Goal: Information Seeking & Learning: Learn about a topic

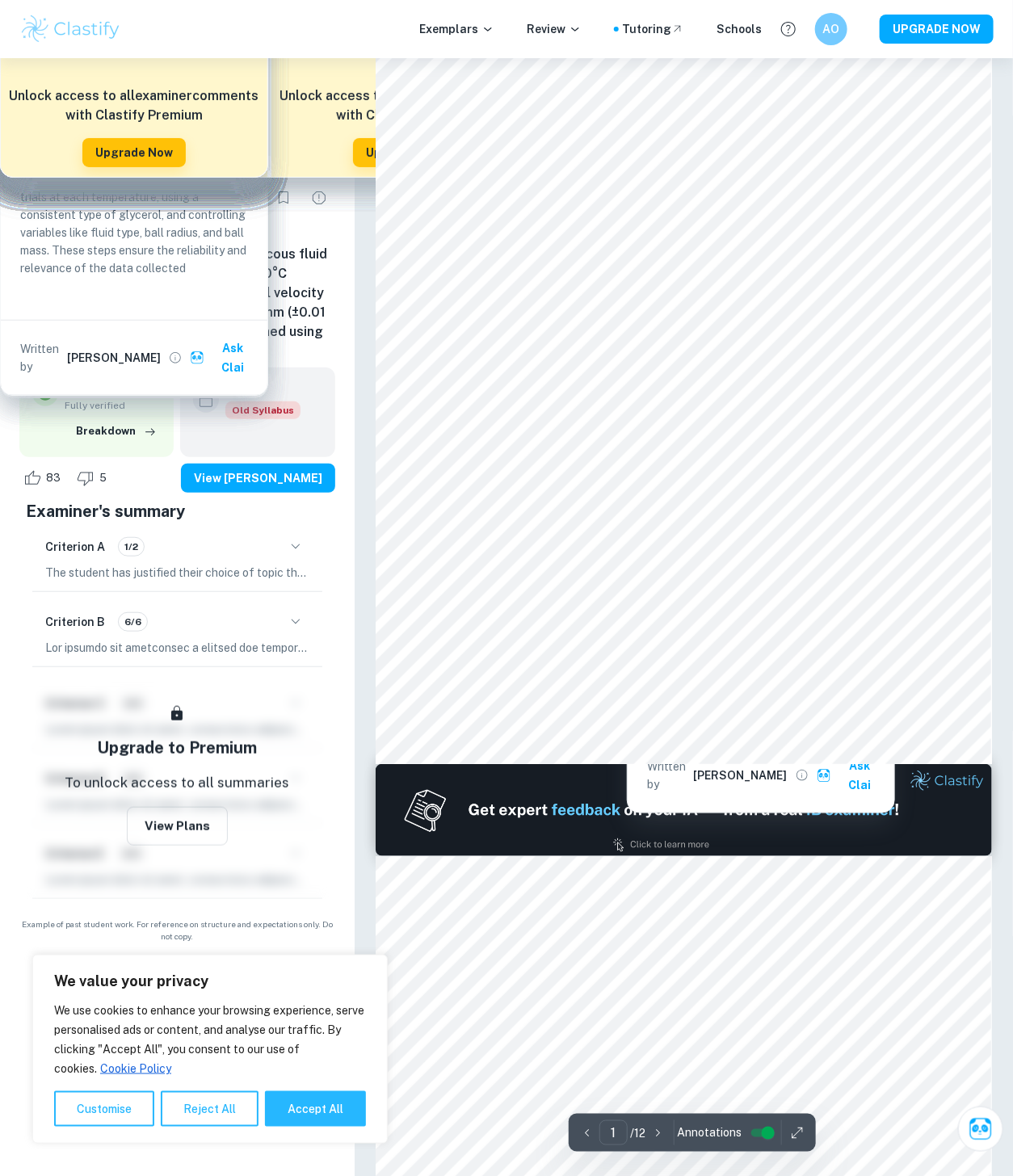
type input "2"
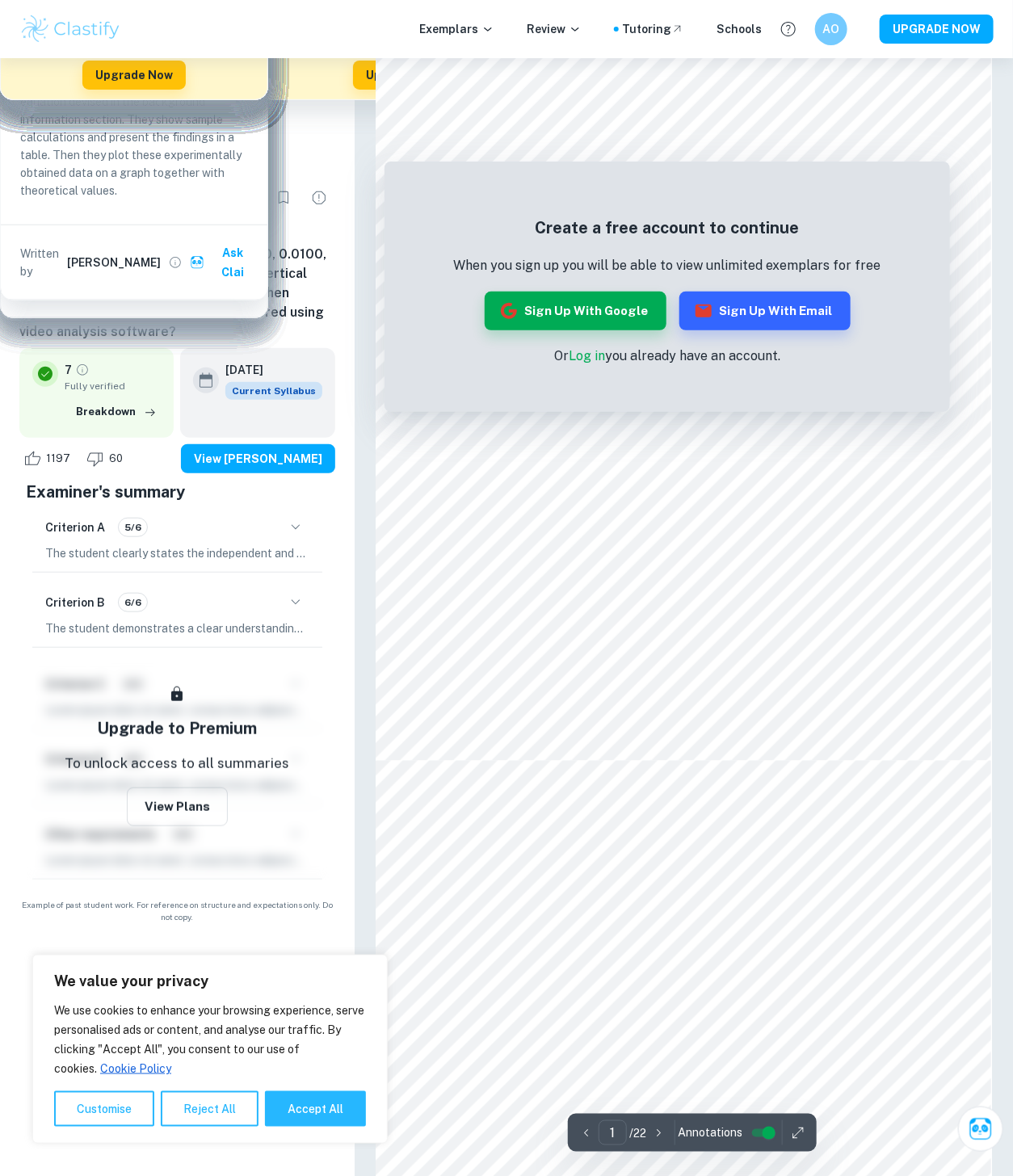
scroll to position [179, 0]
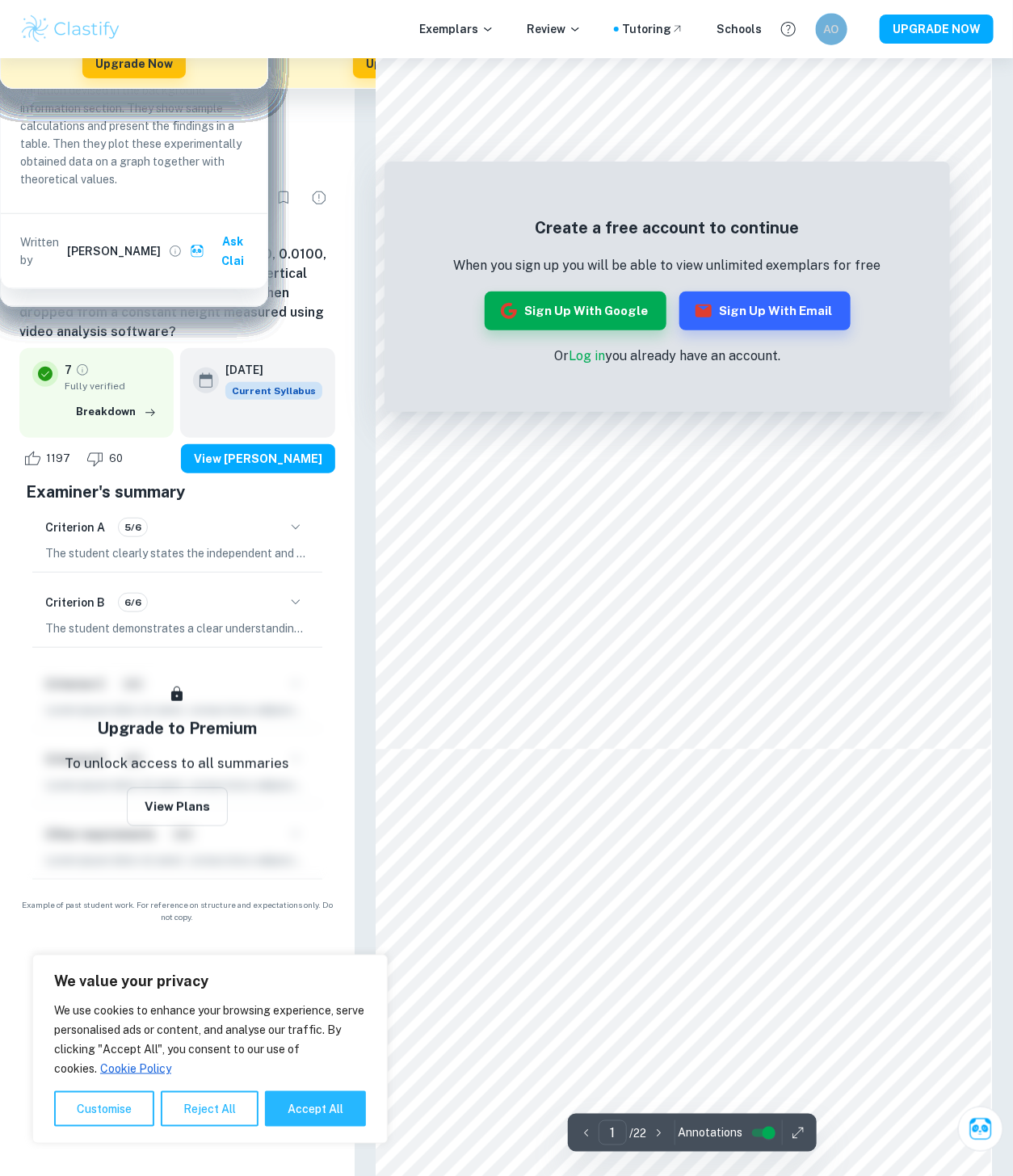
click at [829, 28] on h6 "AO" at bounding box center [831, 29] width 19 height 18
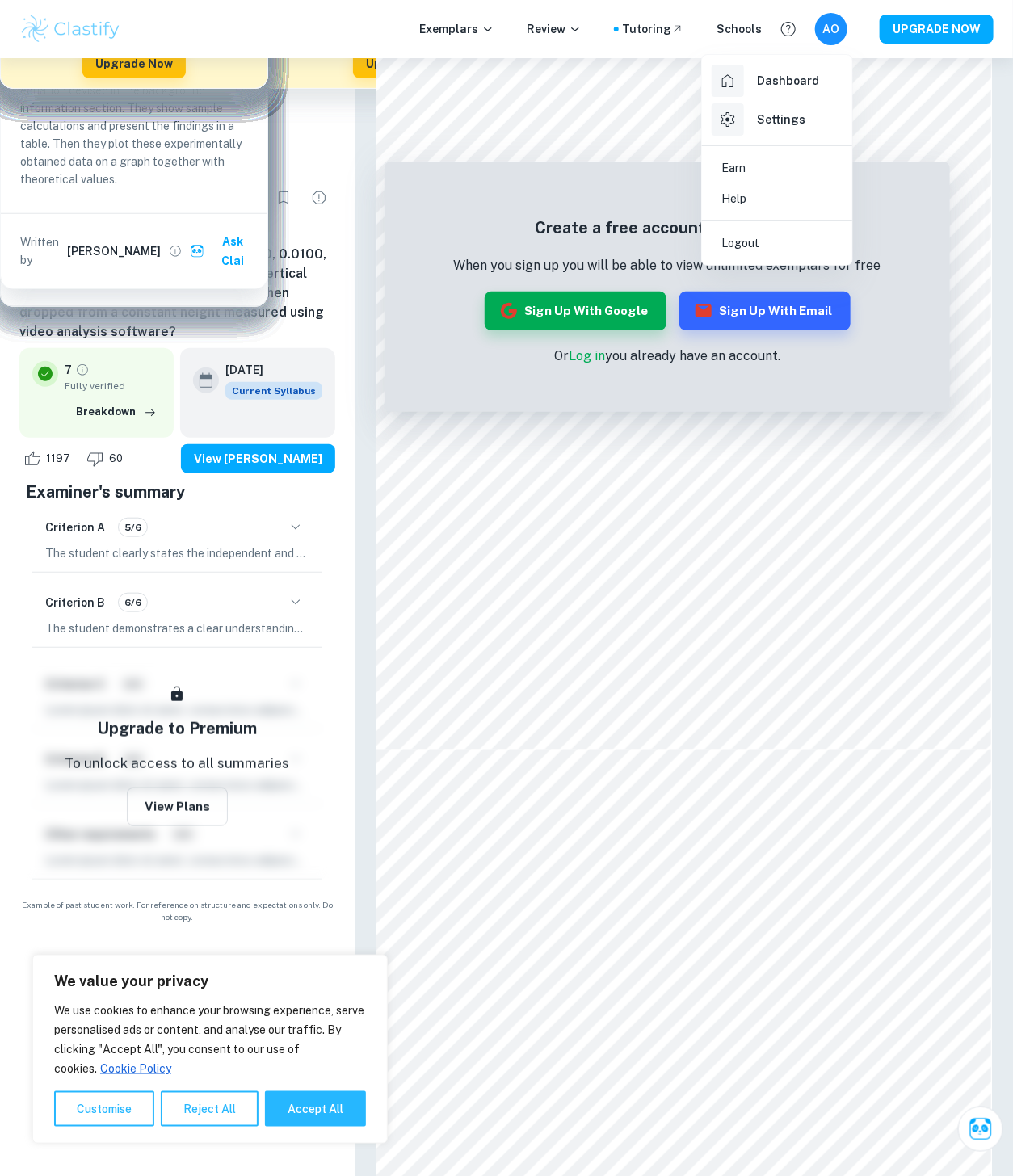
click at [840, 30] on div at bounding box center [506, 588] width 1013 height 1176
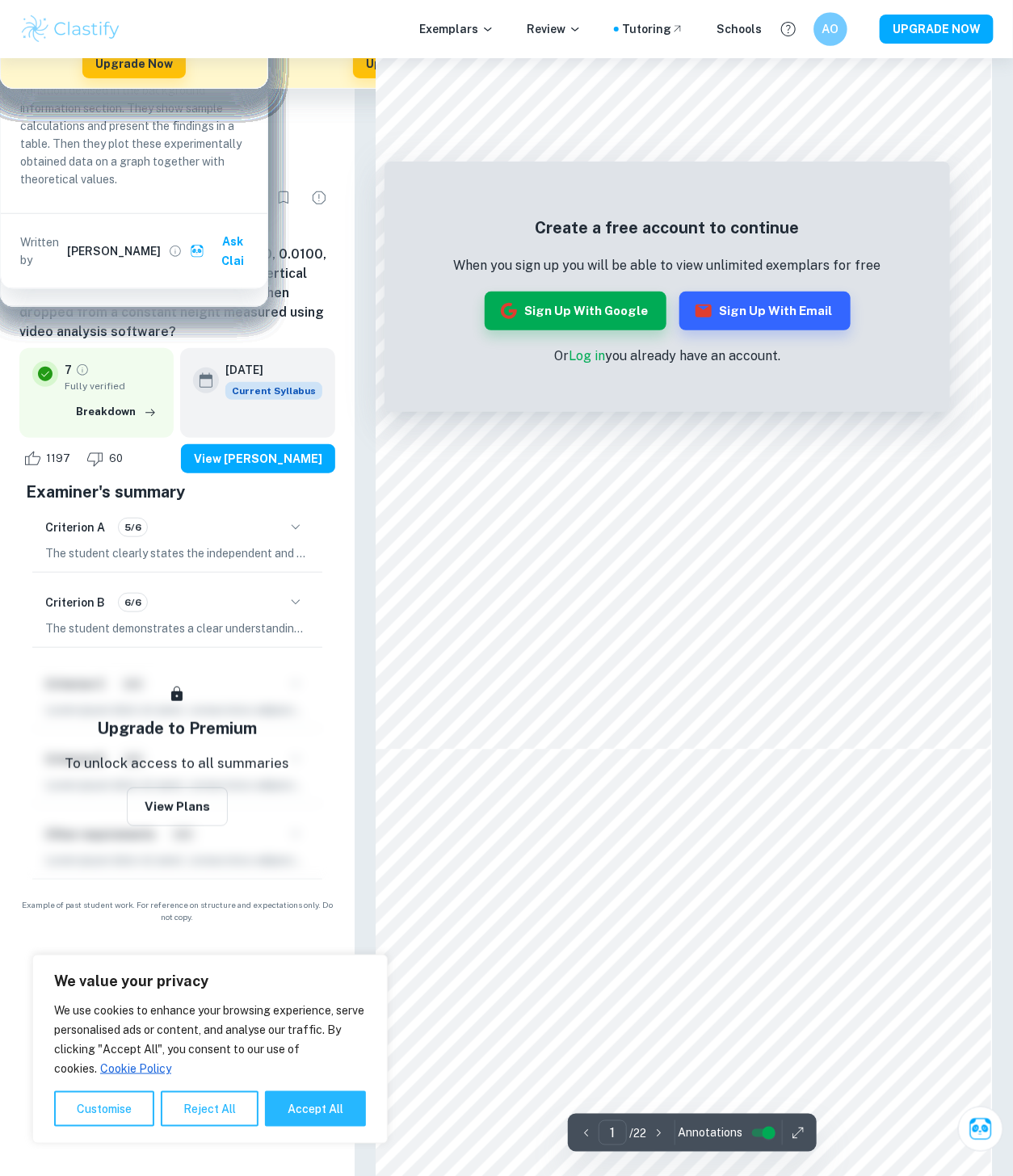
click at [845, 23] on div "AO" at bounding box center [830, 29] width 34 height 34
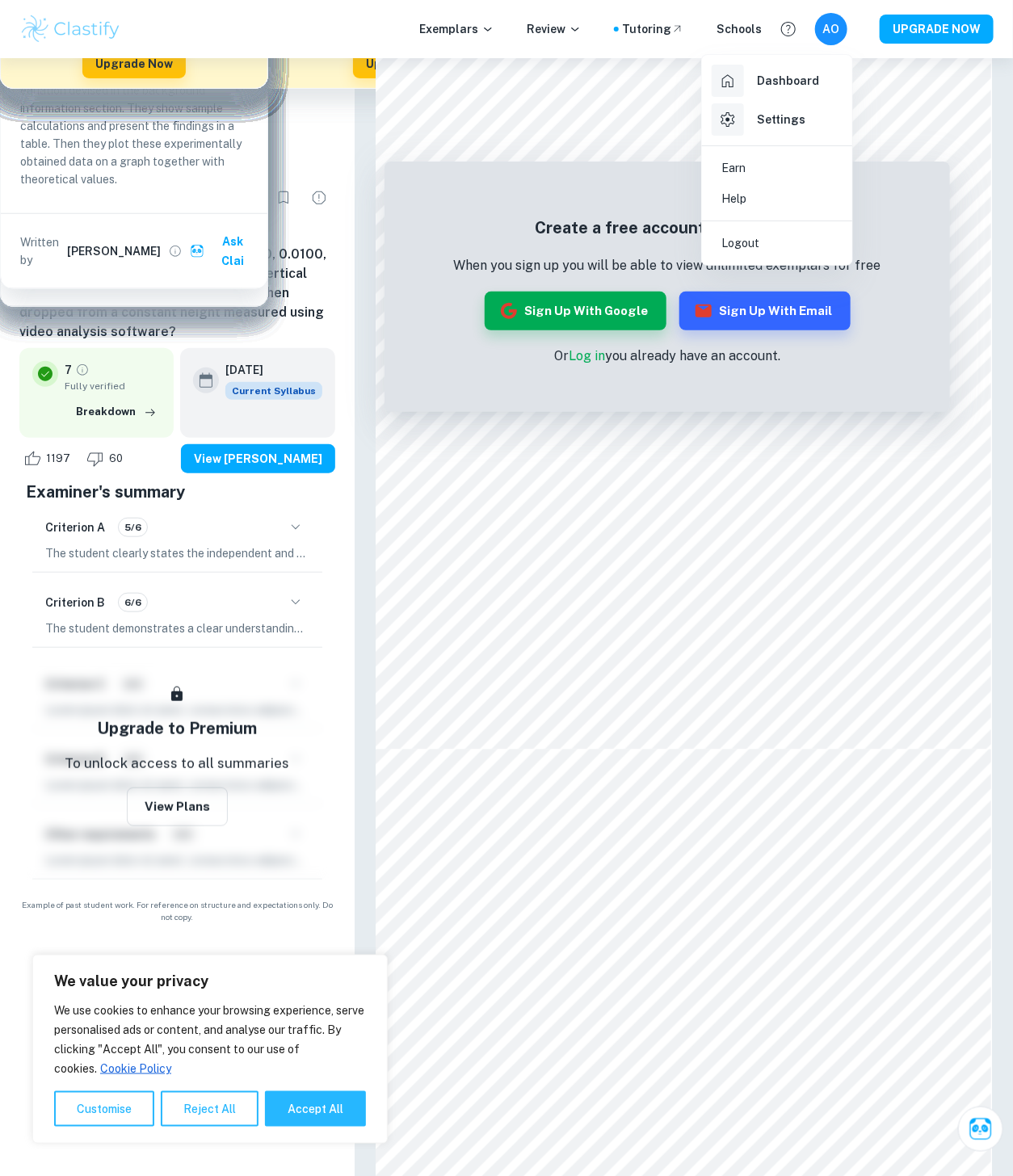
click at [781, 85] on h6 "Dashboard" at bounding box center [788, 81] width 62 height 18
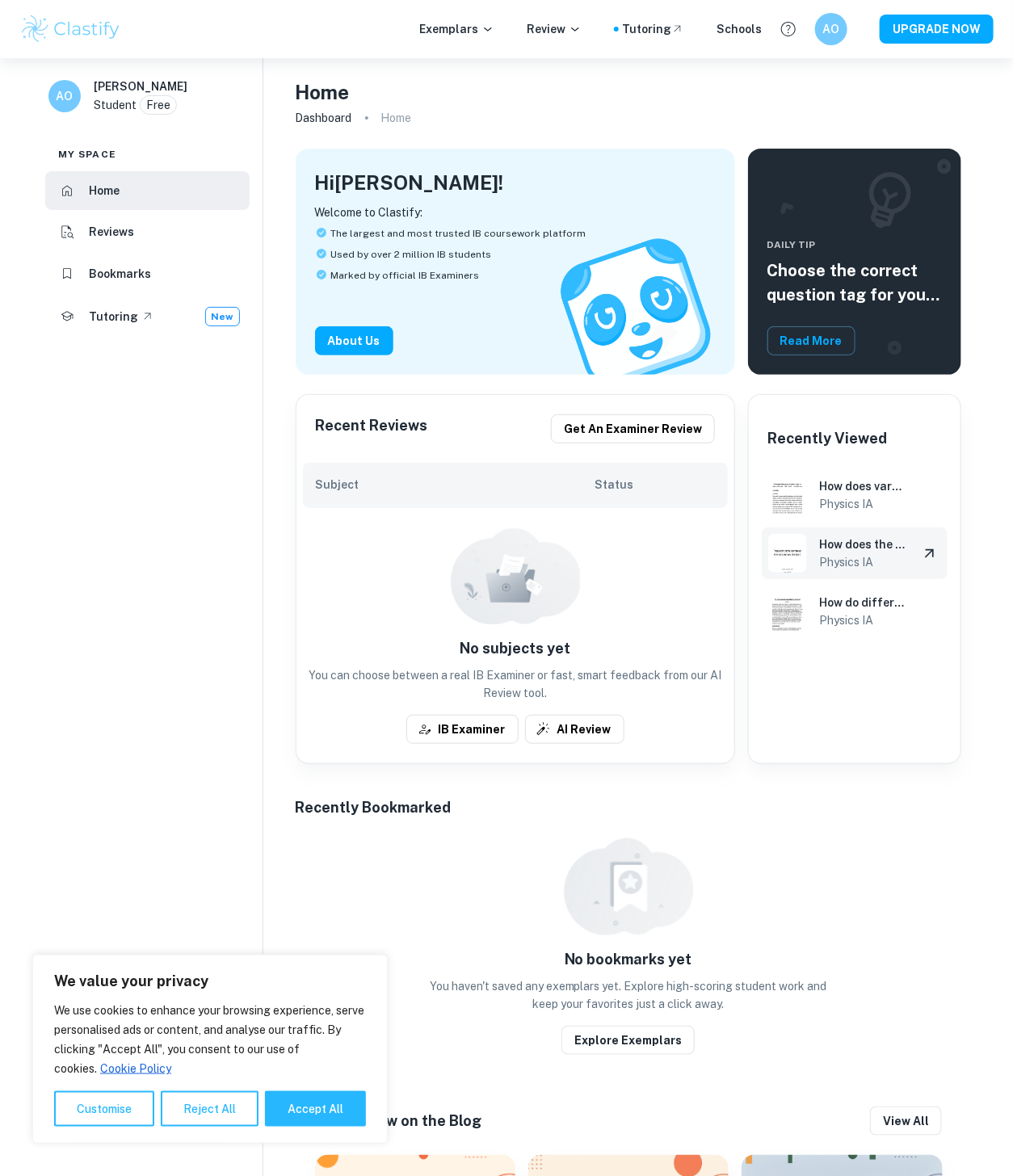
click at [864, 556] on h6 "Physics IA" at bounding box center [862, 562] width 86 height 18
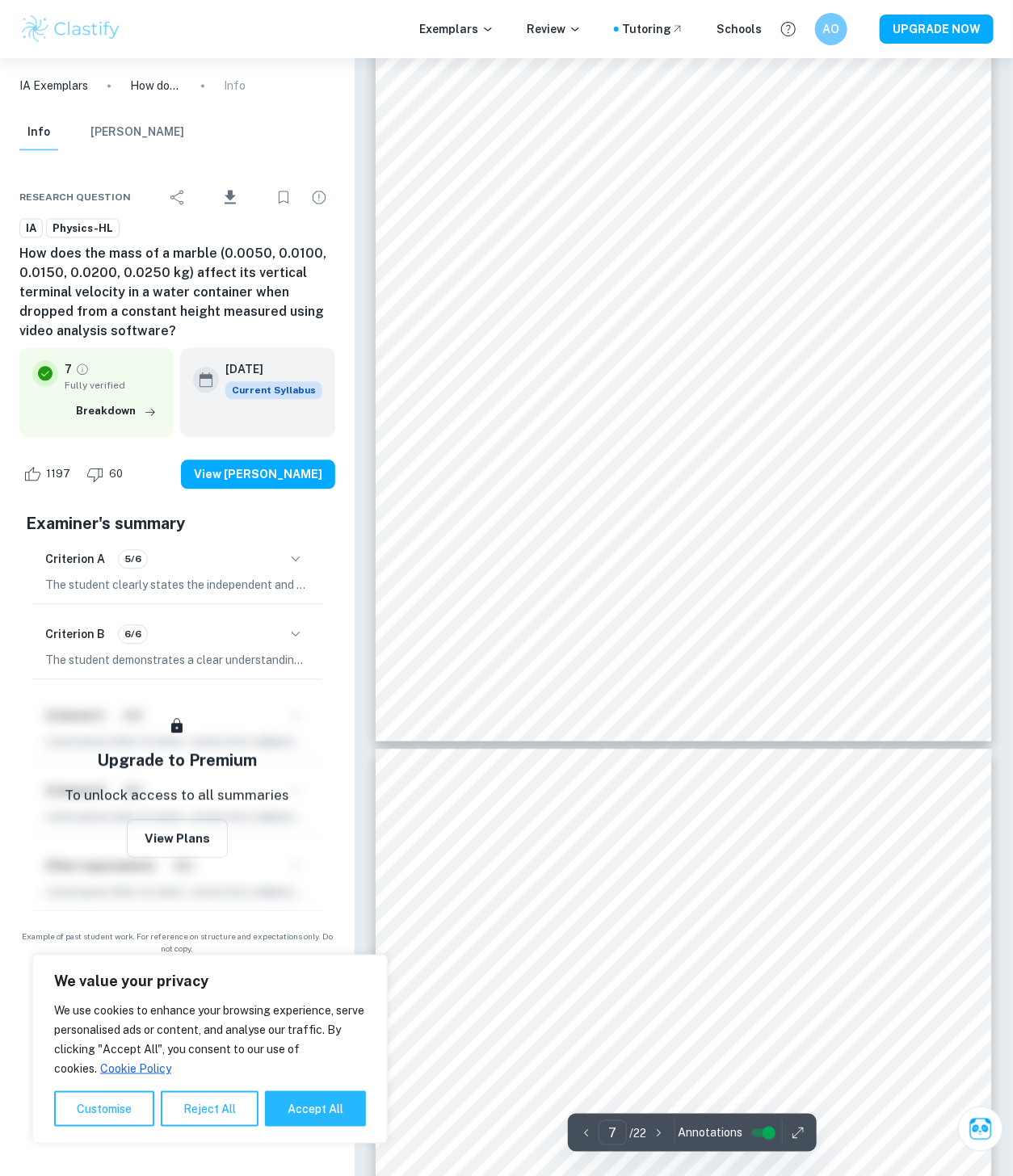
scroll to position [5834, 0]
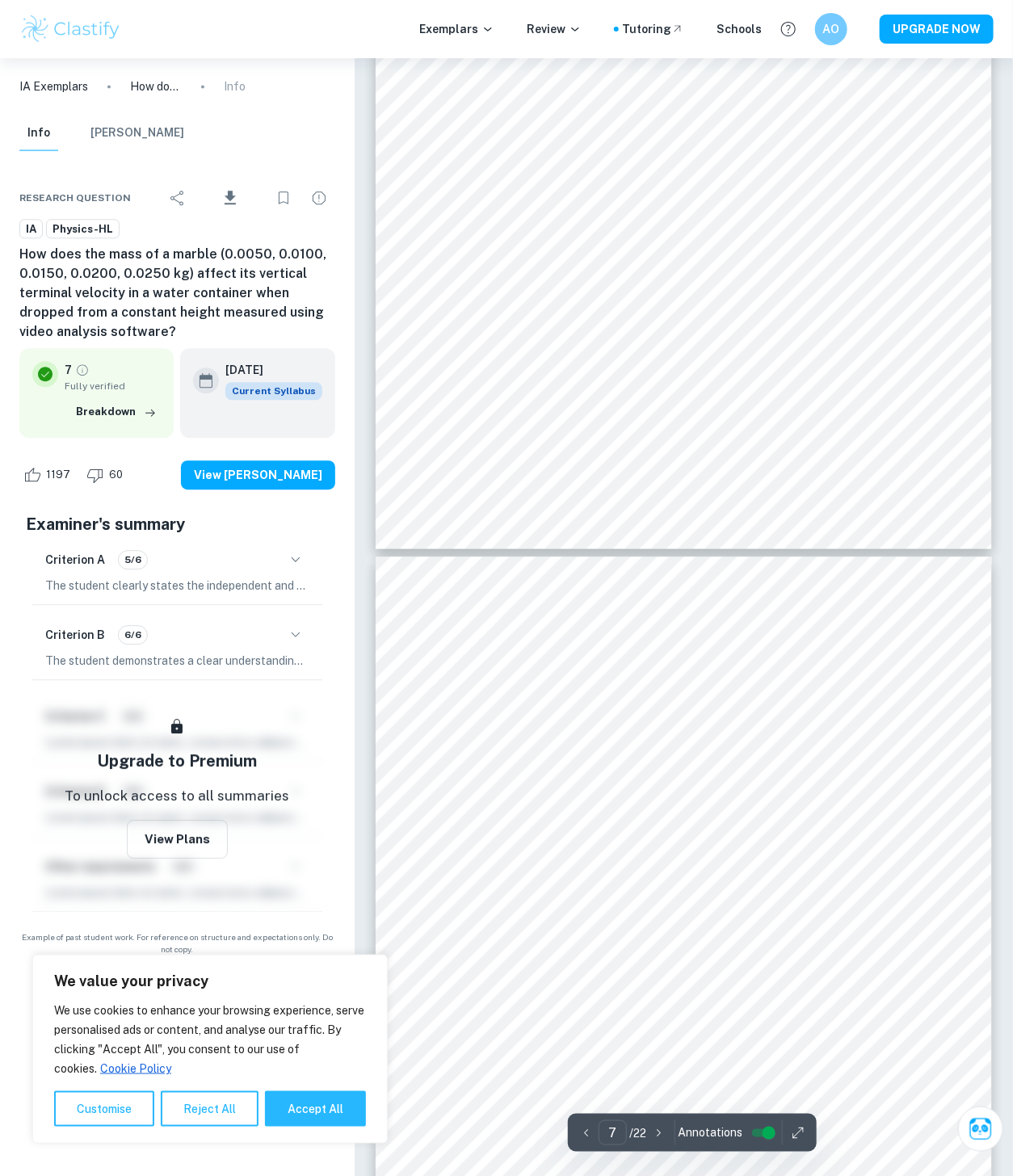
type input "8"
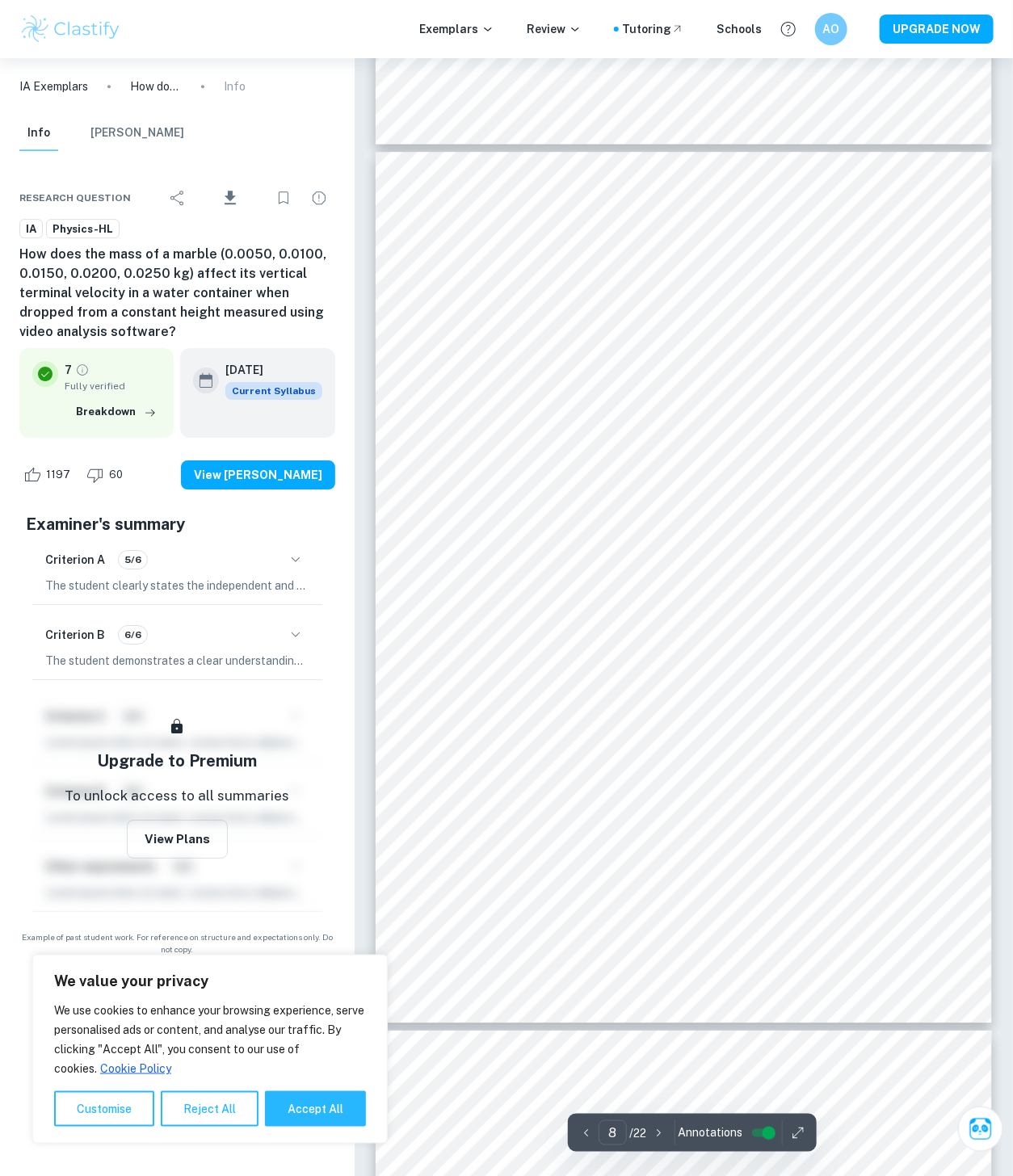
scroll to position [6282, 0]
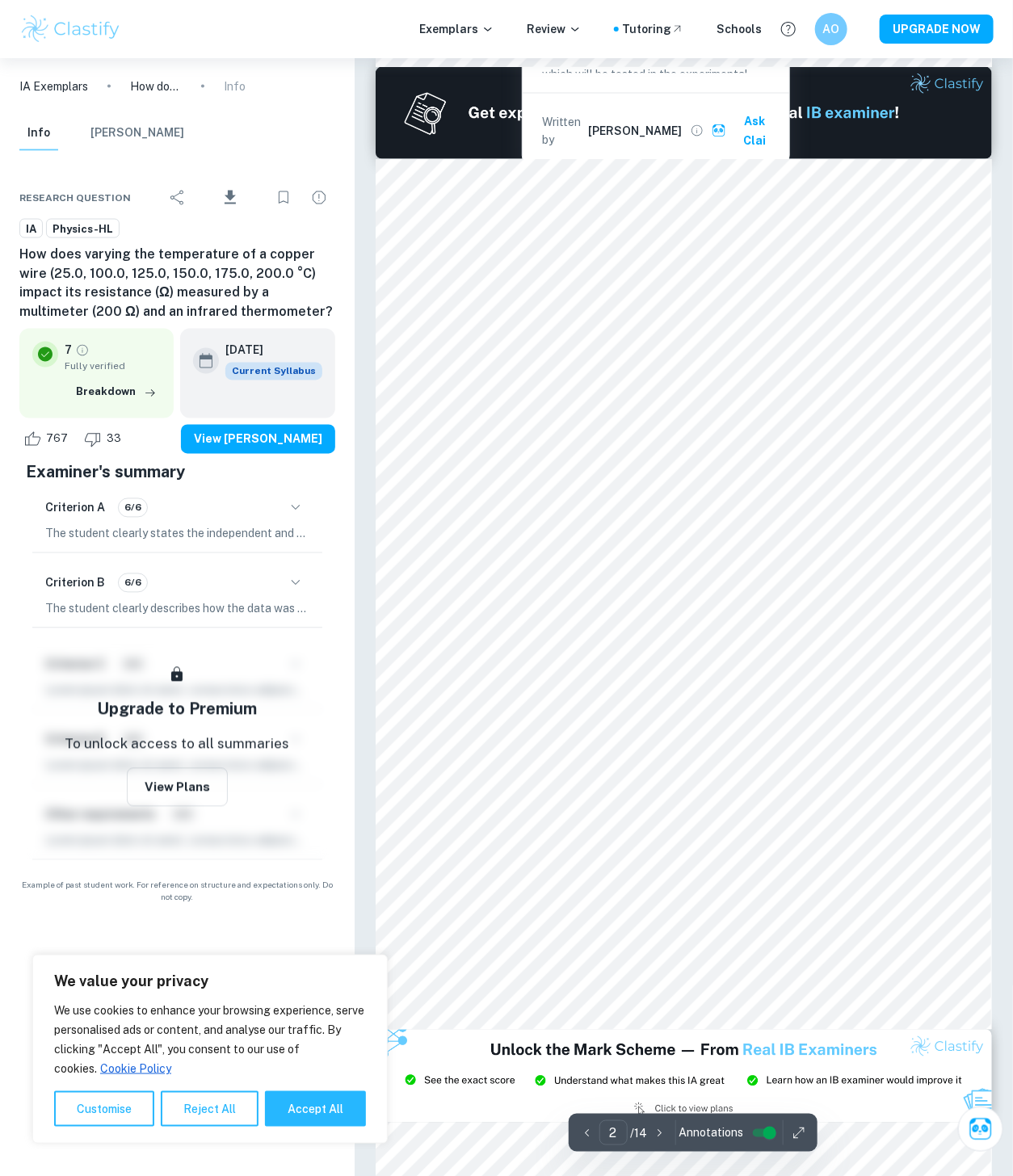
scroll to position [717, 0]
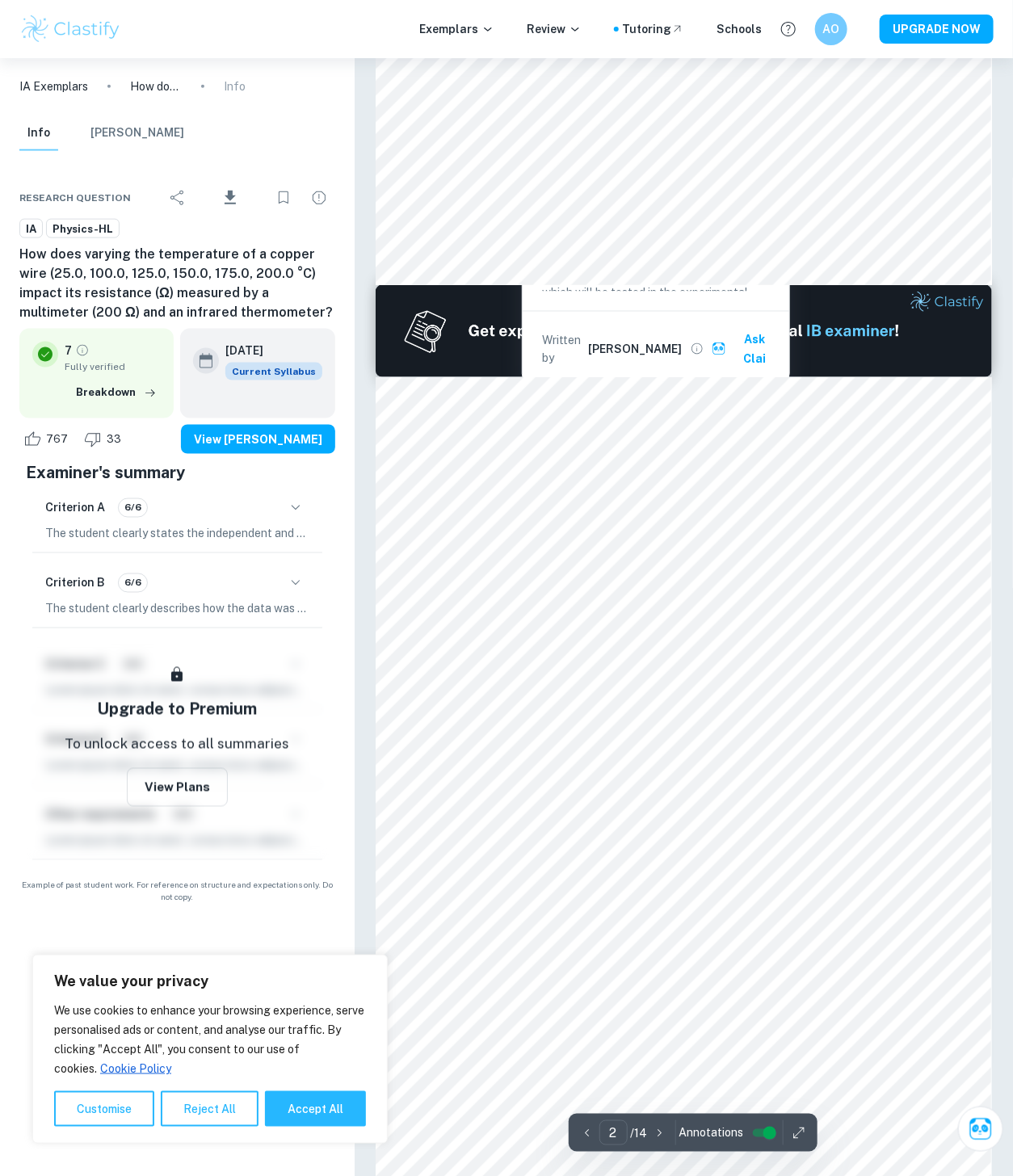
type input "1"
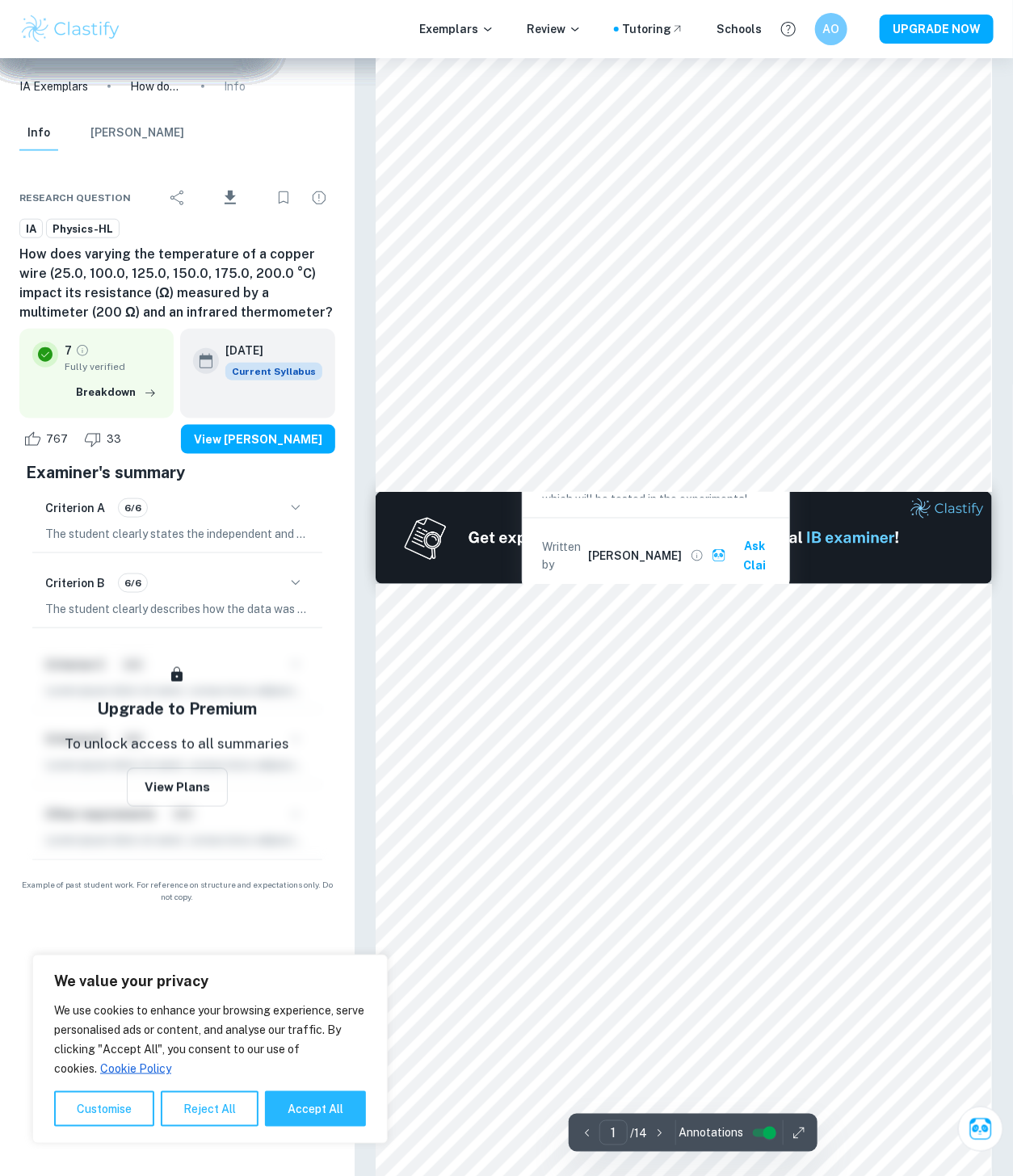
scroll to position [448, 0]
